Goal: Navigation & Orientation: Understand site structure

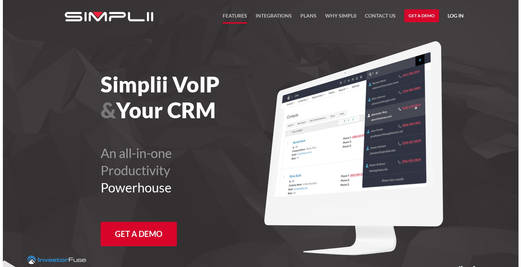
click at [243, 14] on link "FEATURES" at bounding box center [235, 17] width 24 height 12
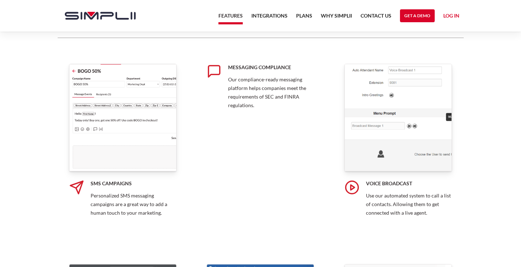
scroll to position [1011, 0]
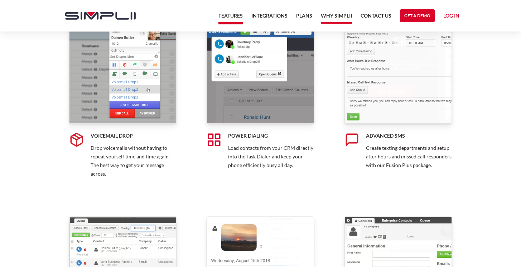
click at [330, 17] on link "Why Simplii" at bounding box center [336, 17] width 31 height 12
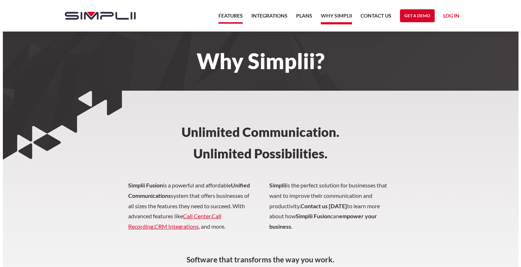
click at [235, 14] on link "Features" at bounding box center [231, 17] width 24 height 12
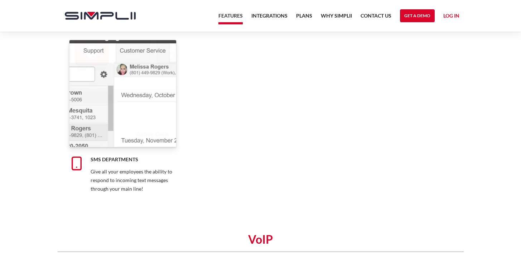
scroll to position [1605, 0]
